Goal: Transaction & Acquisition: Purchase product/service

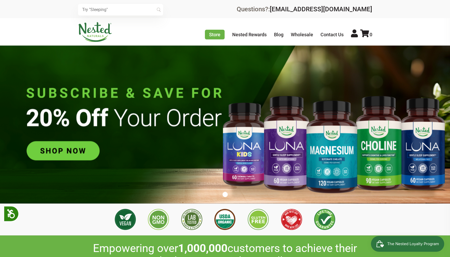
scroll to position [0, 198]
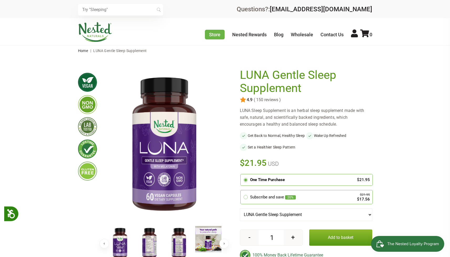
scroll to position [257, 0]
